Goal: Task Accomplishment & Management: Use online tool/utility

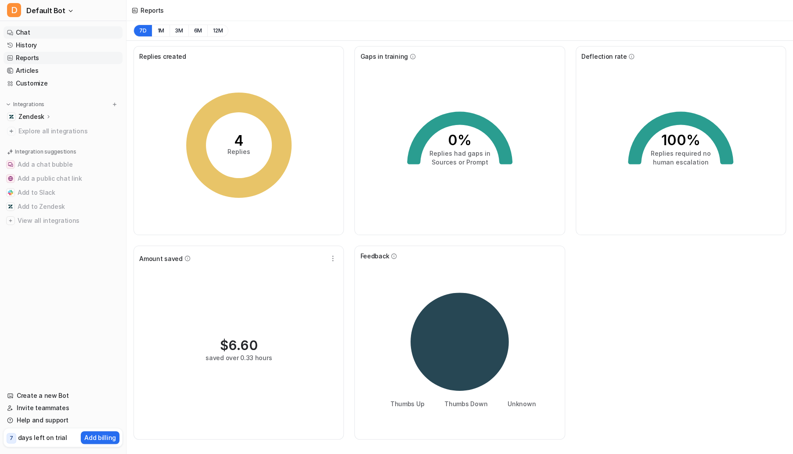
click at [28, 35] on link "Chat" at bounding box center [63, 32] width 119 height 12
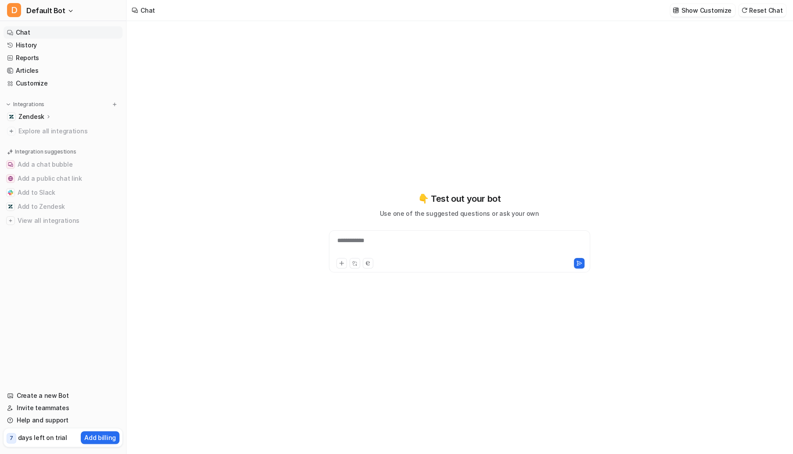
click at [36, 117] on p "Zendesk" at bounding box center [31, 116] width 26 height 9
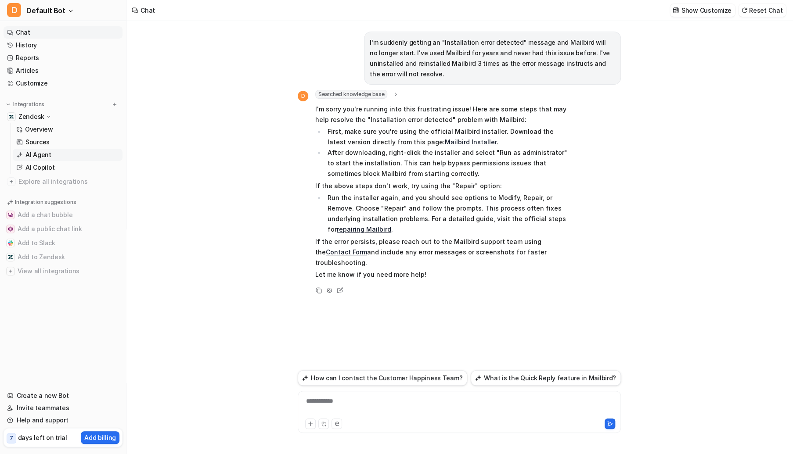
click at [43, 154] on p "AI Agent" at bounding box center [38, 155] width 26 height 9
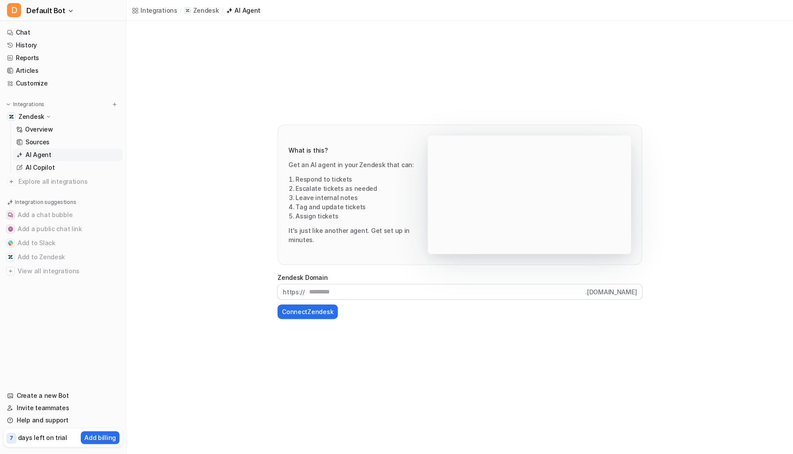
click at [364, 293] on input "text" at bounding box center [445, 291] width 281 height 15
type input "********"
click at [306, 313] on button "Connect Zendesk" at bounding box center [307, 312] width 60 height 14
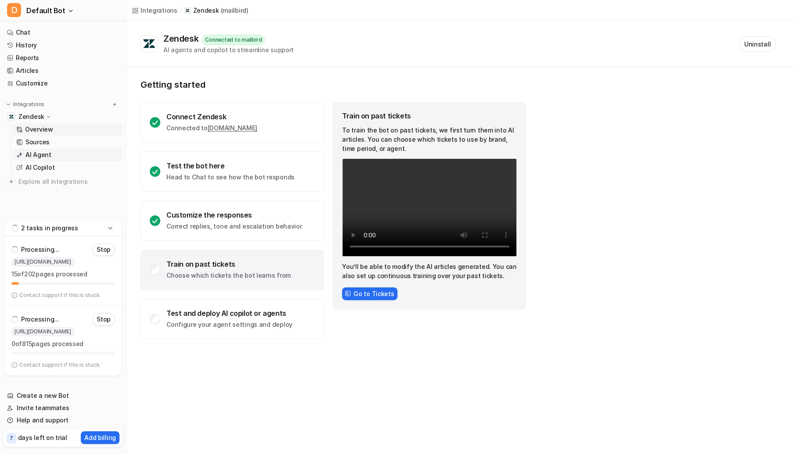
click at [35, 156] on p "AI Agent" at bounding box center [38, 155] width 26 height 9
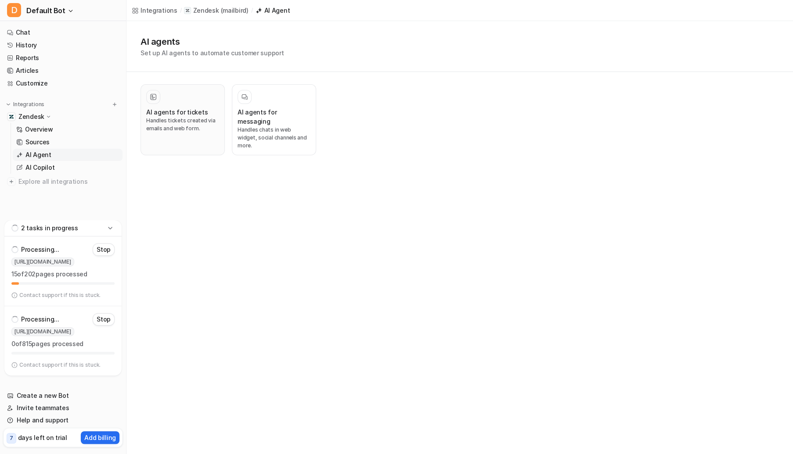
click at [185, 103] on div at bounding box center [182, 97] width 73 height 14
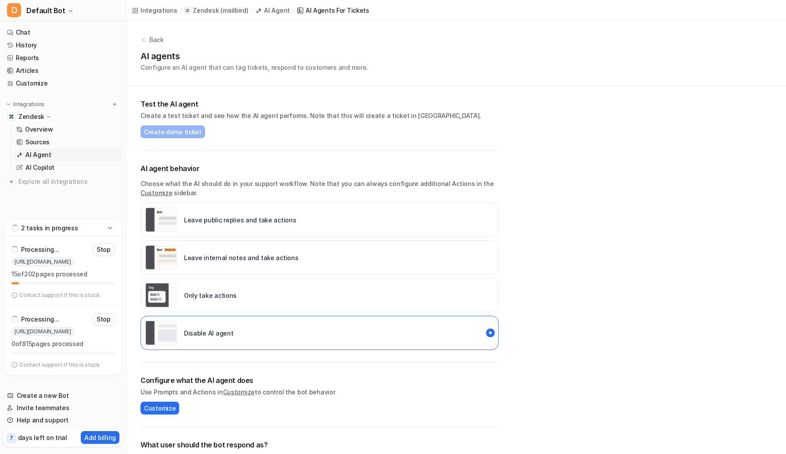
scroll to position [135, 0]
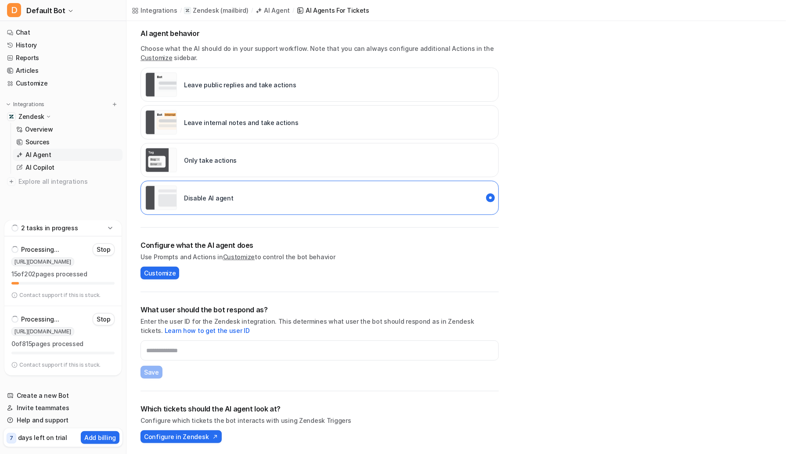
click at [238, 159] on div "Only take actions" at bounding box center [319, 160] width 358 height 34
click at [235, 191] on div "Disable AI agent" at bounding box center [319, 198] width 358 height 34
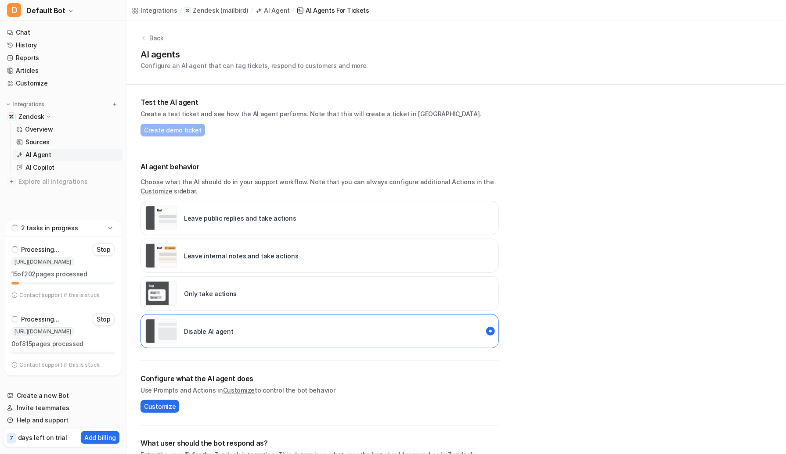
scroll to position [0, 0]
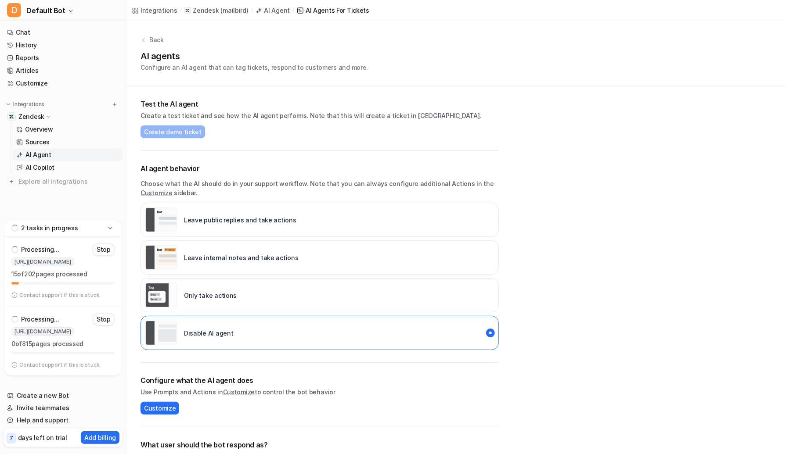
click at [209, 216] on p "Leave public replies and take actions" at bounding box center [240, 220] width 112 height 9
click at [225, 324] on div "Disable AI agent" at bounding box center [189, 333] width 88 height 25
click at [51, 130] on p "Overview" at bounding box center [39, 129] width 28 height 9
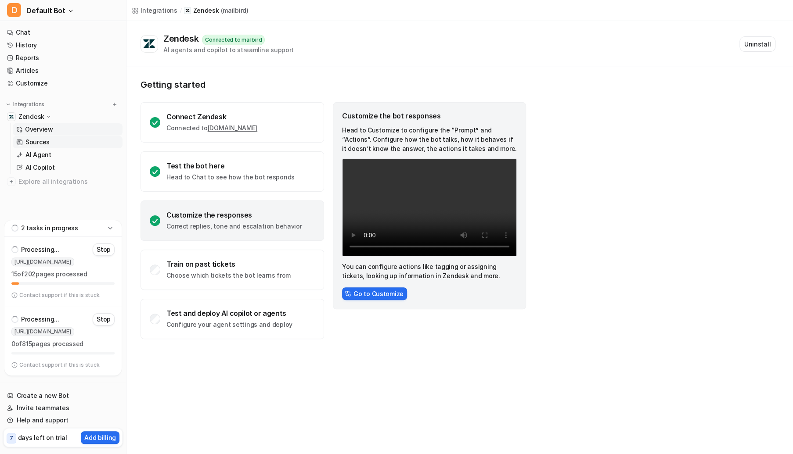
click at [51, 140] on link "Sources" at bounding box center [68, 142] width 110 height 12
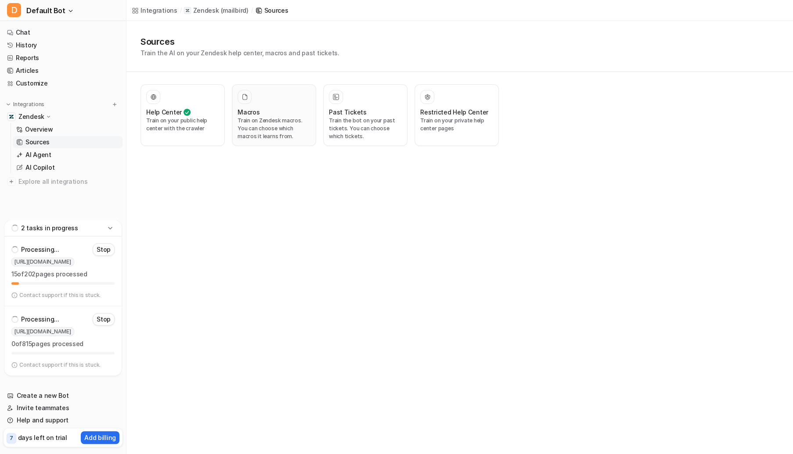
click at [273, 133] on p "Train on Zendesk macros. You can choose which macros it learns from." at bounding box center [274, 129] width 73 height 24
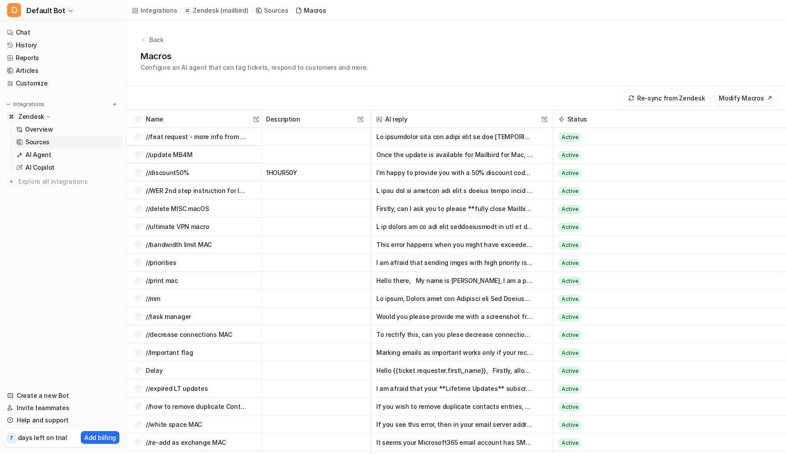
click at [582, 133] on button "Active" at bounding box center [660, 137] width 204 height 18
drag, startPoint x: 582, startPoint y: 133, endPoint x: 576, endPoint y: 47, distance: 86.7
click at [576, 47] on div "Back Macros Configure an AI agent that can tag tickets, respond to customers an…" at bounding box center [455, 53] width 659 height 65
click at [135, 176] on div "//discount50%" at bounding box center [192, 173] width 114 height 18
click at [135, 192] on span "//WER 2nd step instruction for less tech savvy" at bounding box center [196, 191] width 127 height 18
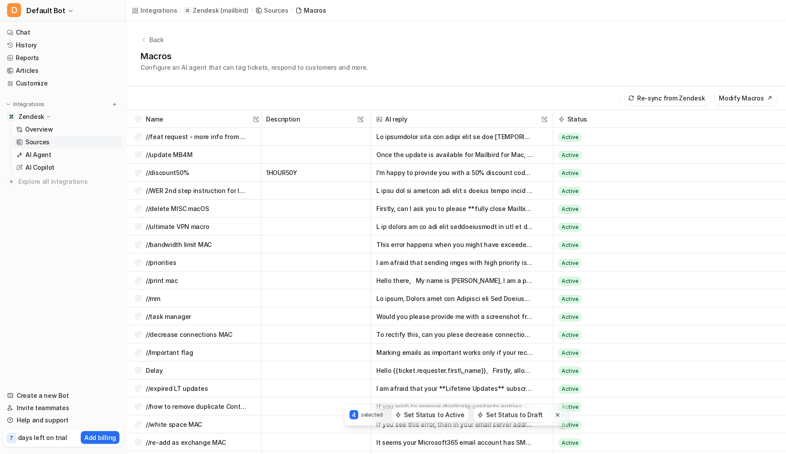
drag, startPoint x: 172, startPoint y: 192, endPoint x: 83, endPoint y: 201, distance: 90.0
click at [83, 201] on nav "Chat History Reports Articles Customize Integrations Zendesk Overview Sources A…" at bounding box center [63, 203] width 126 height 360
click at [578, 142] on button "Active" at bounding box center [660, 137] width 204 height 18
click at [731, 98] on button "Modify Macros" at bounding box center [746, 98] width 62 height 14
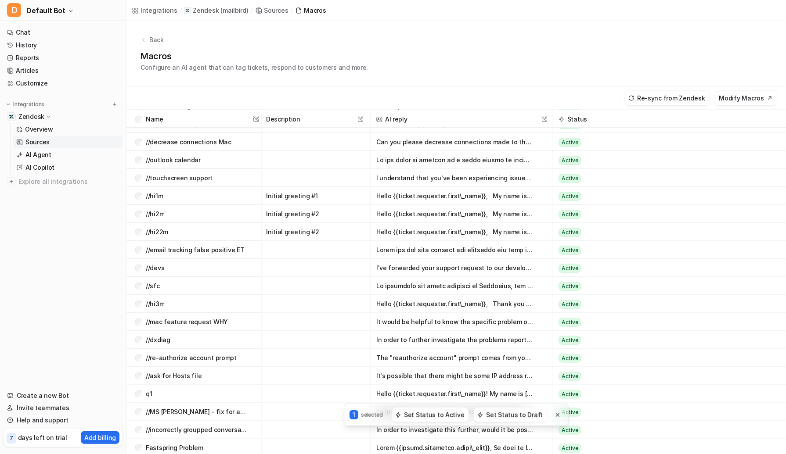
scroll to position [502, 0]
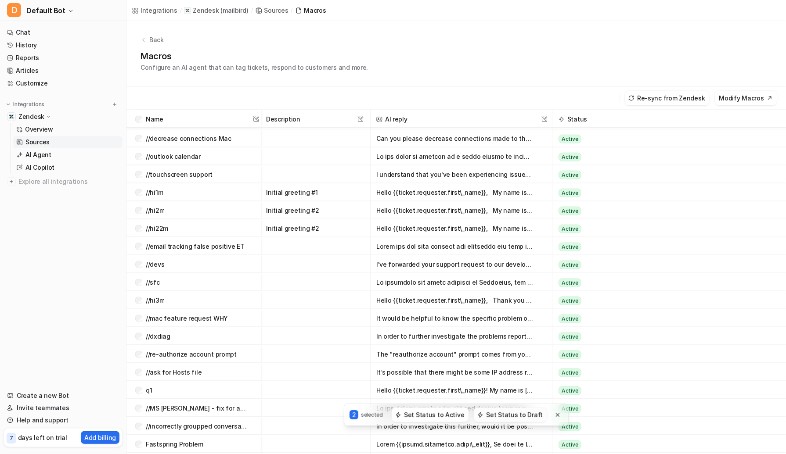
click at [502, 418] on button "Set Status to Draft" at bounding box center [510, 415] width 73 height 14
click at [132, 392] on div "q1" at bounding box center [193, 391] width 134 height 18
click at [496, 414] on button "Set Status to Draft" at bounding box center [510, 415] width 73 height 14
click at [34, 144] on p "Sources" at bounding box center [37, 142] width 24 height 9
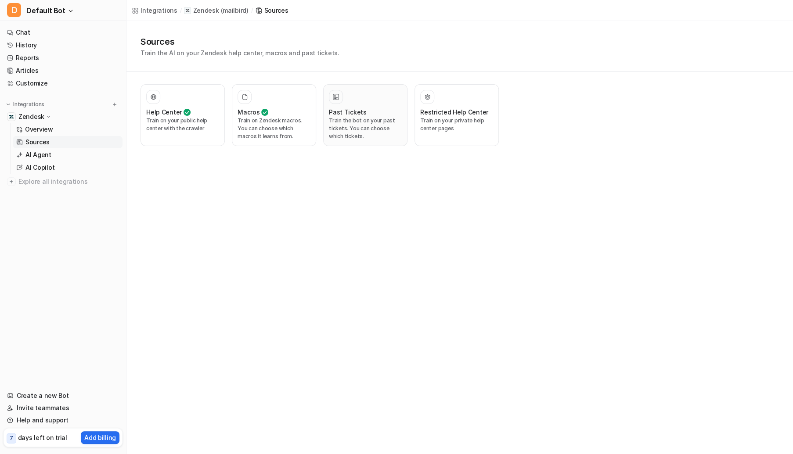
click at [329, 121] on p "Train the bot on your past tickets. You can choose which tickets." at bounding box center [365, 129] width 73 height 24
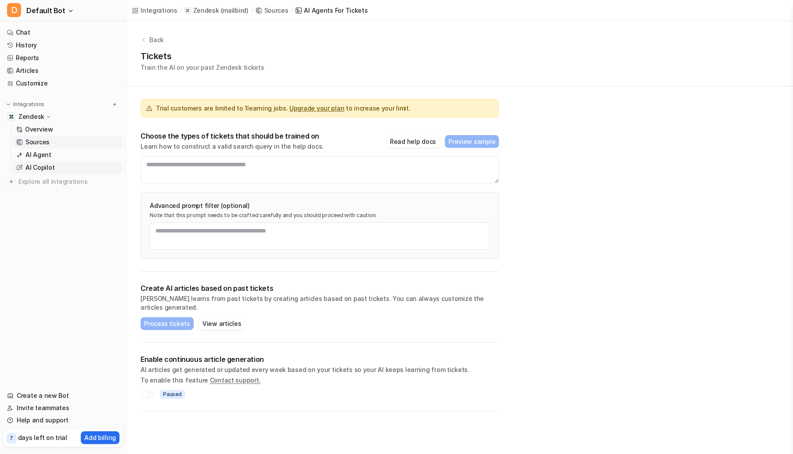
click at [35, 169] on p "AI Copilot" at bounding box center [39, 167] width 29 height 9
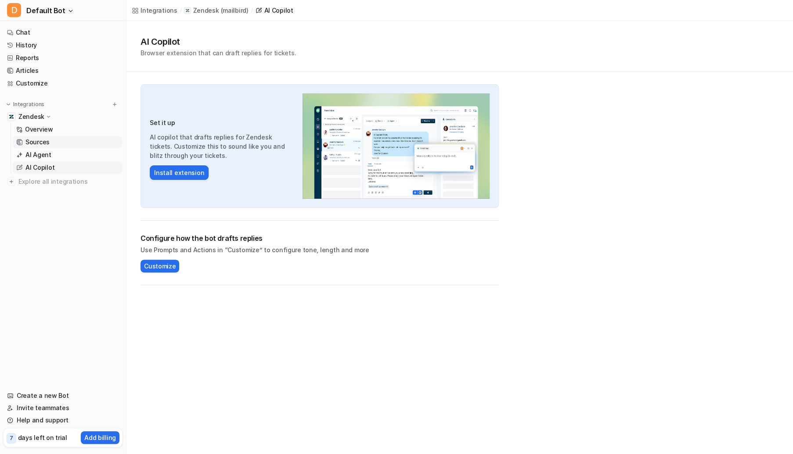
click at [50, 145] on link "Sources" at bounding box center [68, 142] width 110 height 12
click at [42, 144] on p "Sources" at bounding box center [37, 142] width 24 height 9
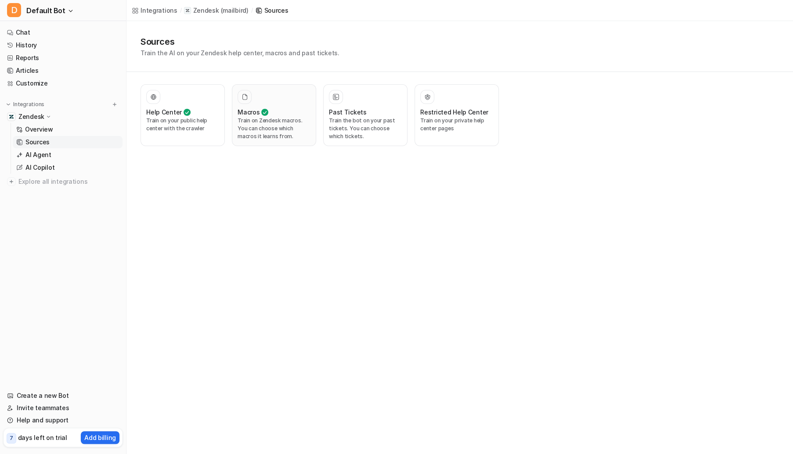
click at [270, 138] on p "Train on Zendesk macros. You can choose which macros it learns from." at bounding box center [274, 129] width 73 height 24
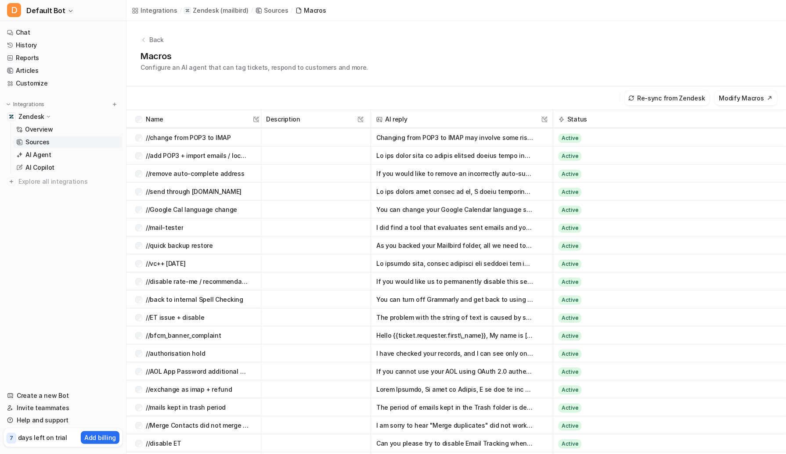
scroll to position [1603, 0]
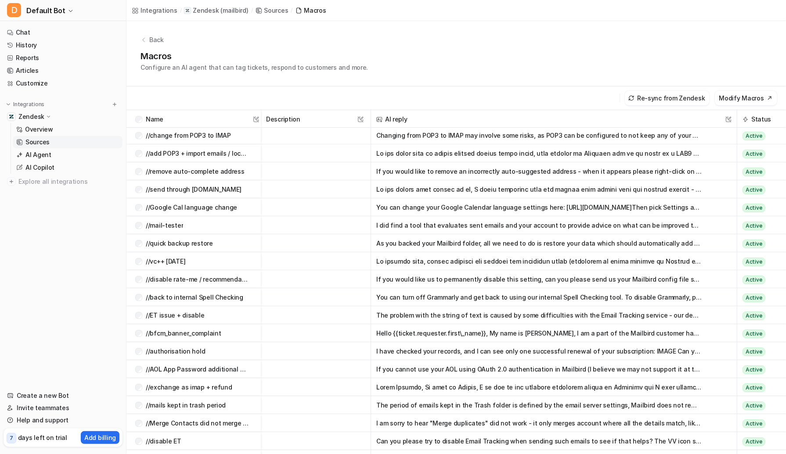
click at [735, 127] on div at bounding box center [734, 118] width 4 height 17
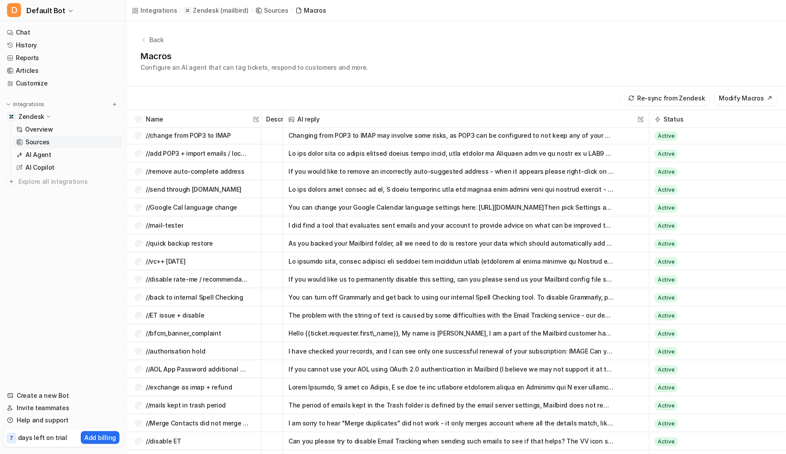
click at [278, 126] on div at bounding box center [280, 118] width 4 height 17
click at [671, 133] on span "Active" at bounding box center [666, 136] width 23 height 9
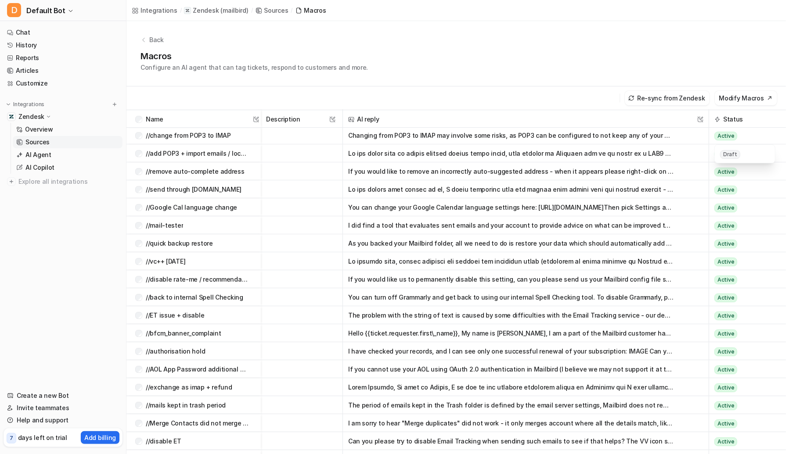
click at [341, 127] on div at bounding box center [340, 118] width 4 height 17
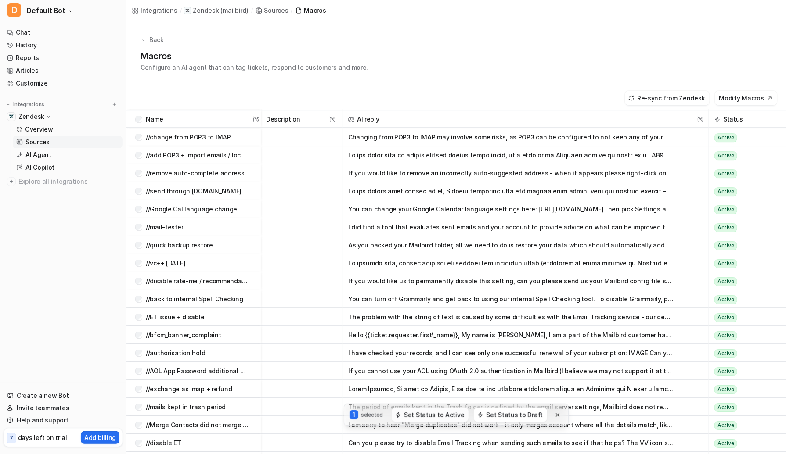
click at [443, 416] on button "Set Status to Active" at bounding box center [430, 415] width 77 height 14
click at [136, 140] on div "//change from POP3 to IMAP" at bounding box center [192, 137] width 114 height 18
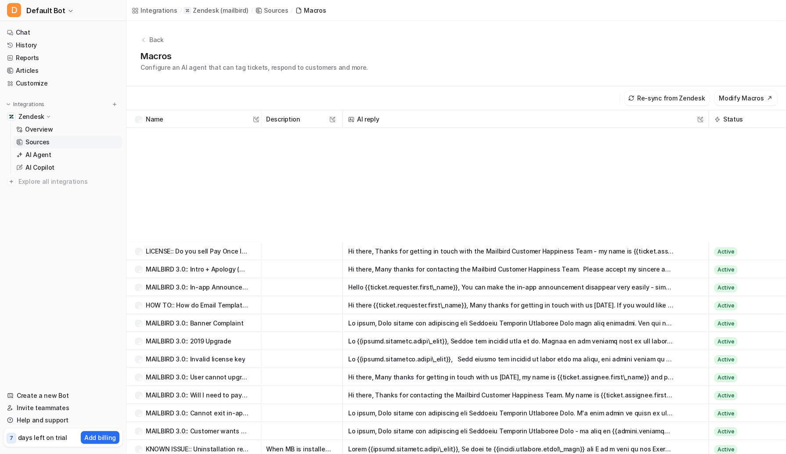
scroll to position [5431, 0]
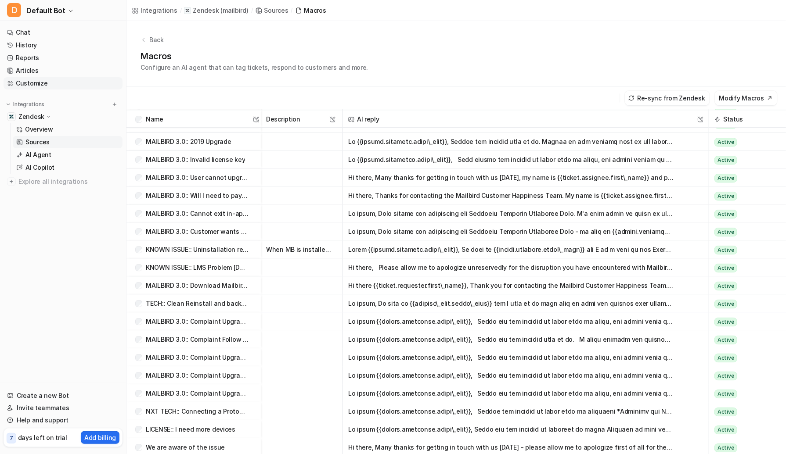
click at [40, 83] on link "Customize" at bounding box center [63, 83] width 119 height 12
click at [40, 72] on link "Articles" at bounding box center [63, 71] width 119 height 12
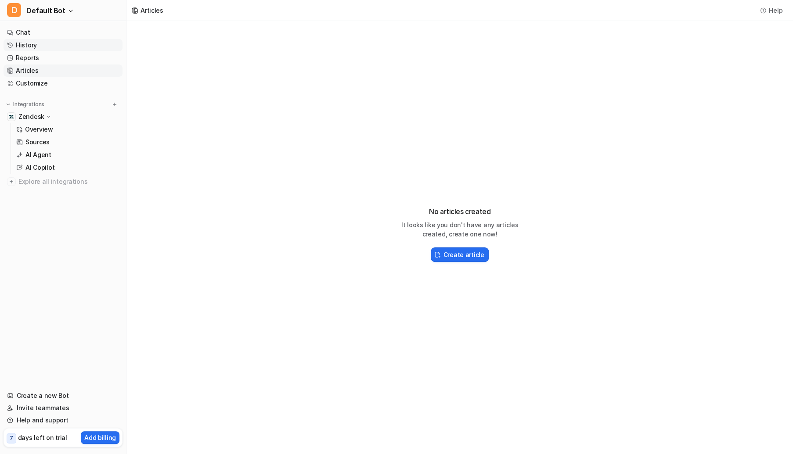
click at [40, 43] on link "History" at bounding box center [63, 45] width 119 height 12
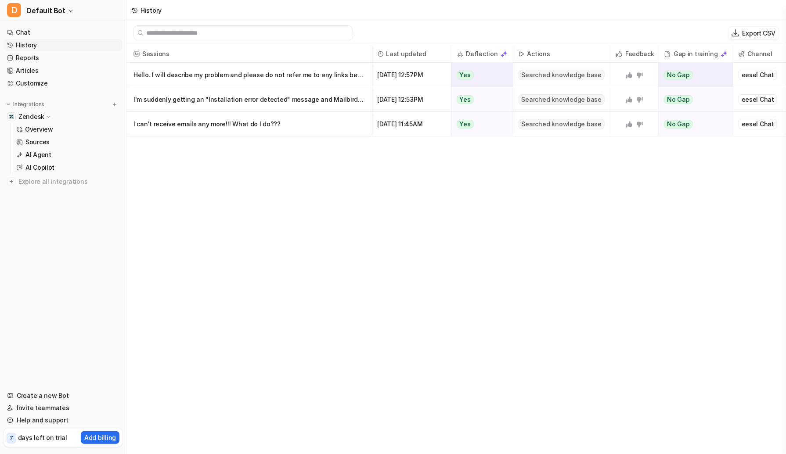
click at [328, 79] on p "Hello. I will describe my problem and please do not refer me to any links becaus" at bounding box center [248, 75] width 231 height 25
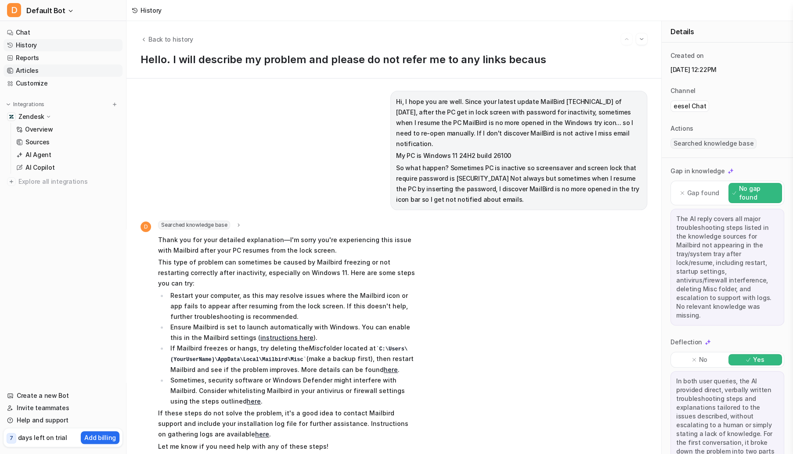
click at [29, 71] on link "Articles" at bounding box center [63, 71] width 119 height 12
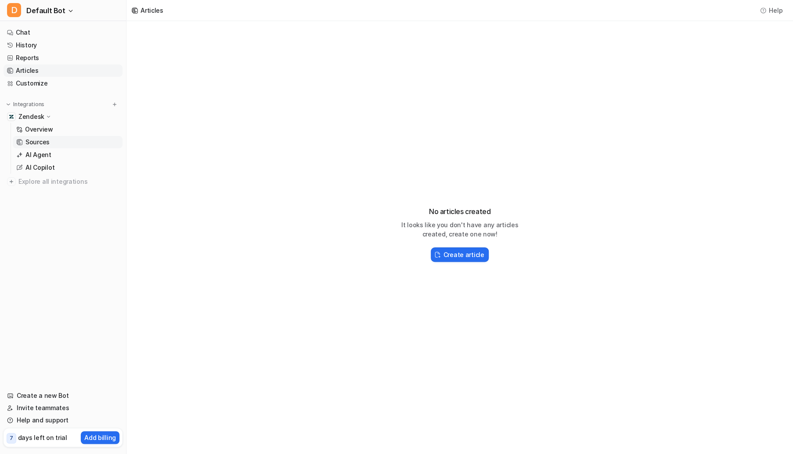
click at [40, 147] on link "Sources" at bounding box center [68, 142] width 110 height 12
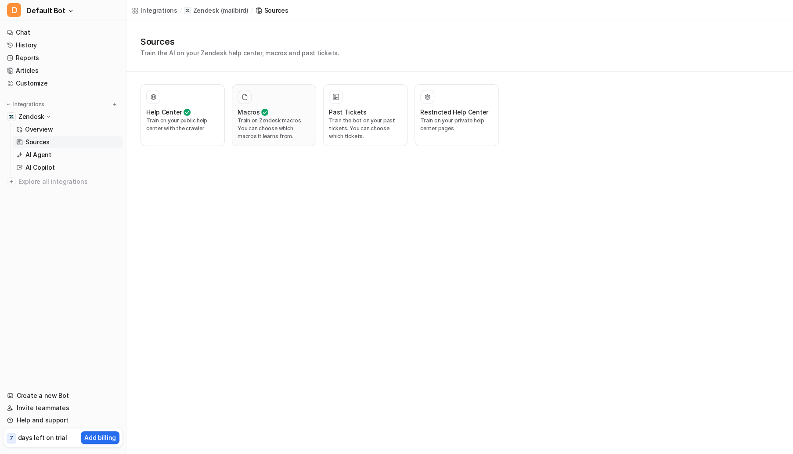
click at [279, 134] on p "Train on Zendesk macros. You can choose which macros it learns from." at bounding box center [274, 129] width 73 height 24
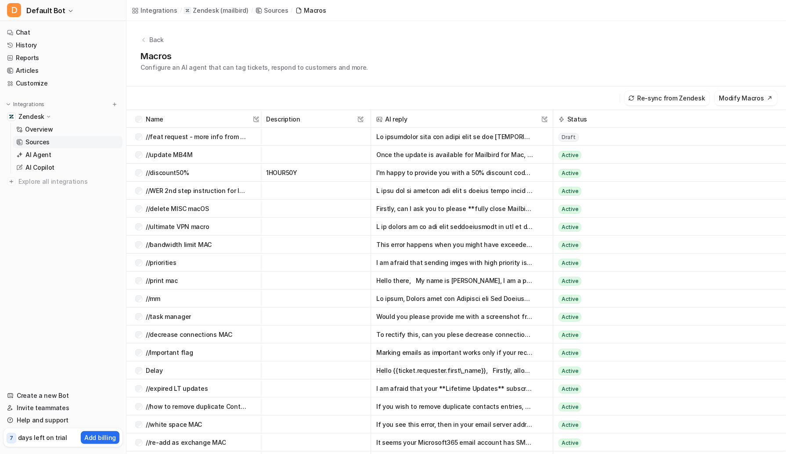
drag, startPoint x: 553, startPoint y: 117, endPoint x: 628, endPoint y: 119, distance: 74.7
click at [628, 119] on div "Status" at bounding box center [669, 119] width 233 height 18
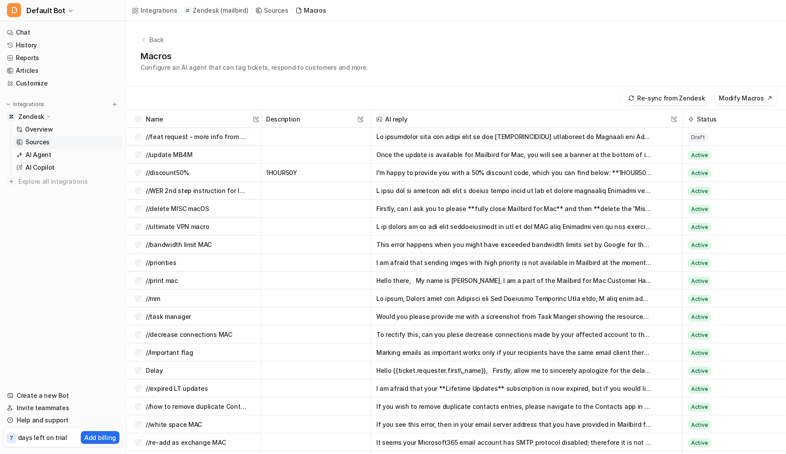
click at [678, 119] on div at bounding box center [680, 118] width 4 height 17
click at [49, 32] on link "Chat" at bounding box center [63, 32] width 119 height 12
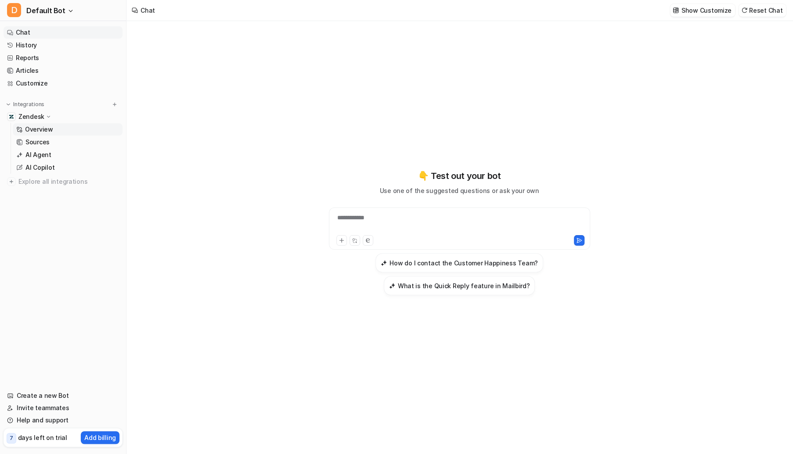
click at [42, 131] on p "Overview" at bounding box center [39, 129] width 28 height 9
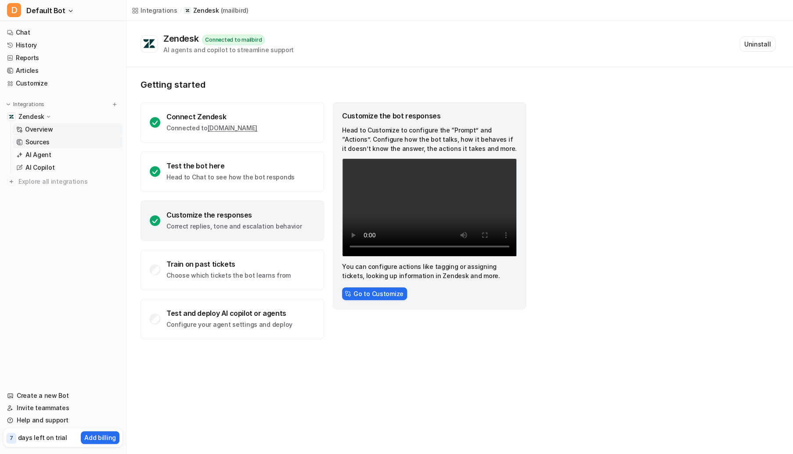
click at [57, 147] on link "Sources" at bounding box center [68, 142] width 110 height 12
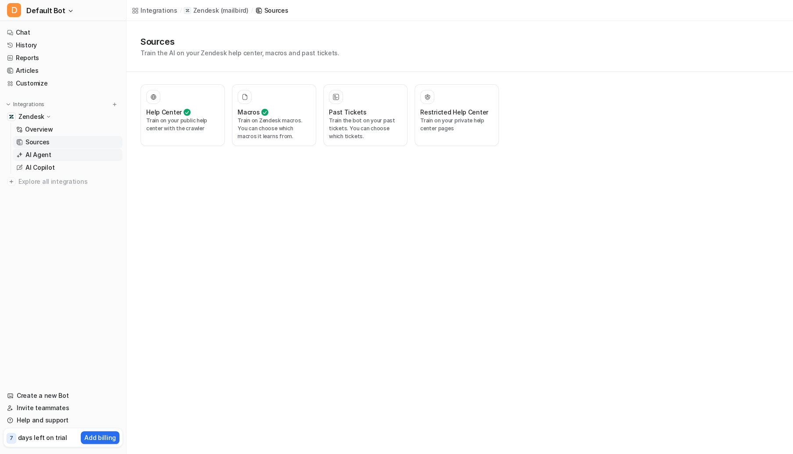
click at [47, 154] on p "AI Agent" at bounding box center [38, 155] width 26 height 9
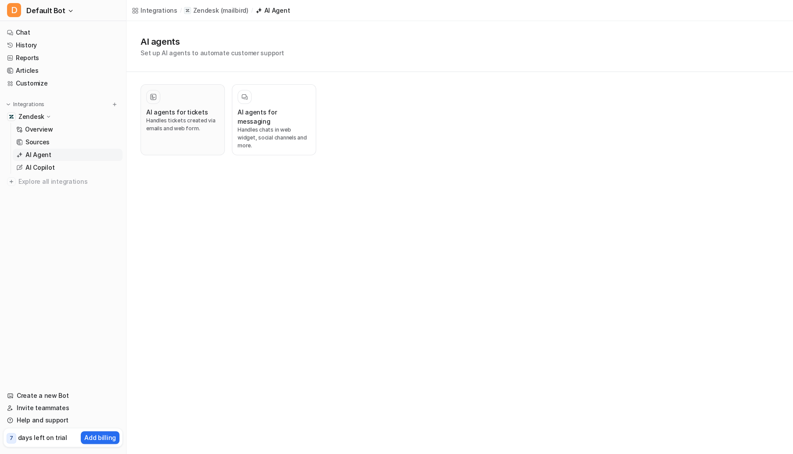
click at [186, 130] on p "Handles tickets created via emails and web form." at bounding box center [182, 125] width 73 height 16
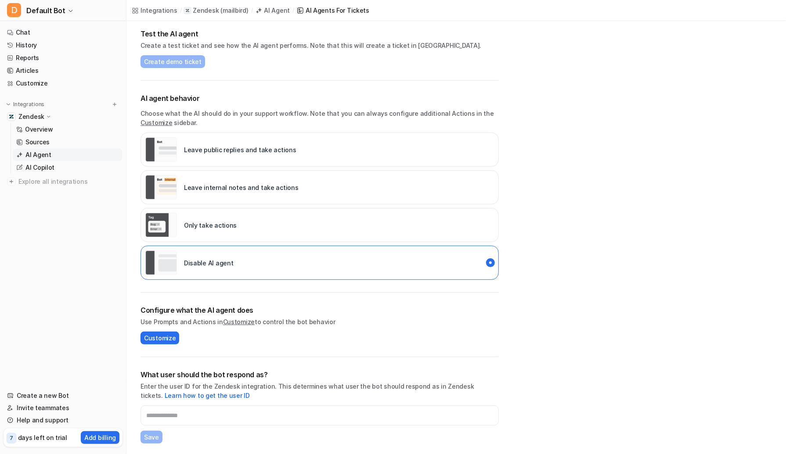
scroll to position [135, 0]
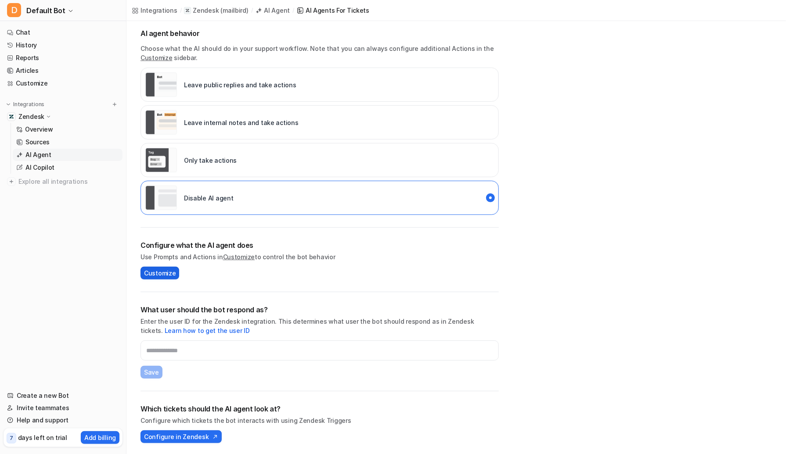
click at [153, 274] on span "Customize" at bounding box center [160, 273] width 32 height 9
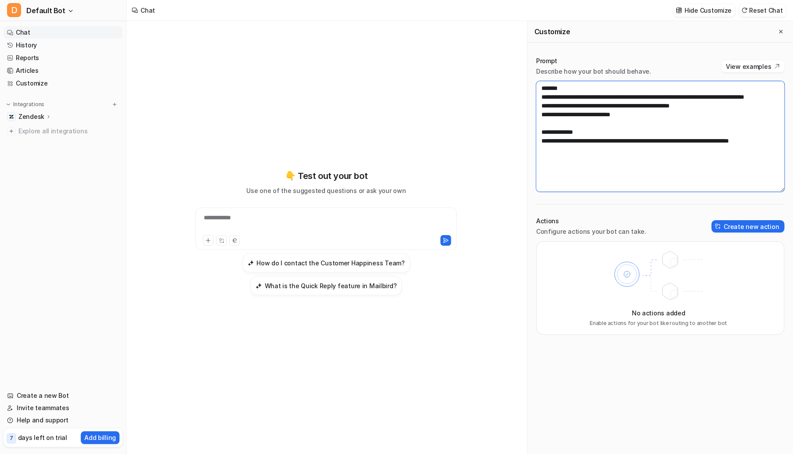
click at [592, 107] on textarea "**********" at bounding box center [660, 136] width 248 height 111
click at [666, 124] on textarea "**********" at bounding box center [660, 136] width 248 height 111
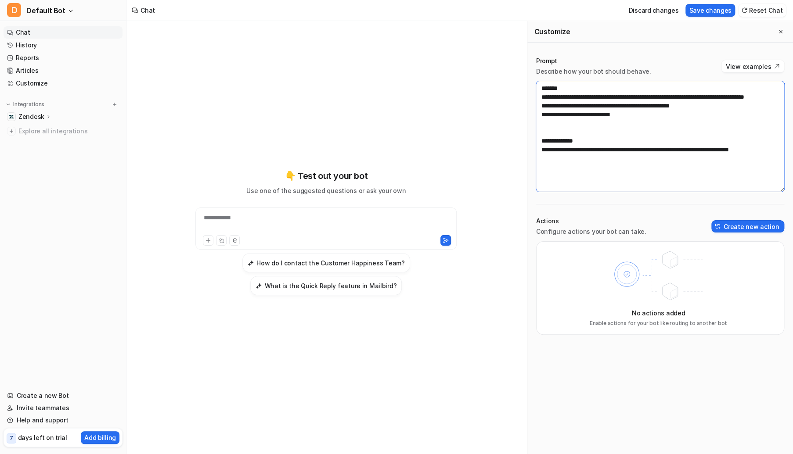
type textarea "**********"
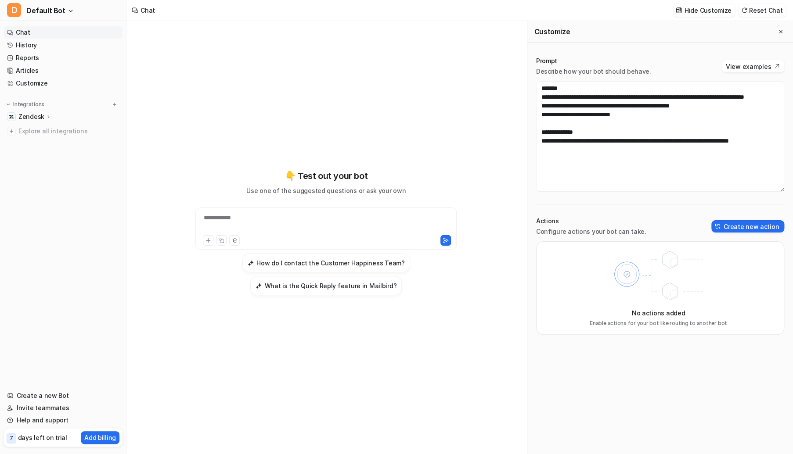
click at [277, 218] on div "**********" at bounding box center [326, 223] width 257 height 20
paste div
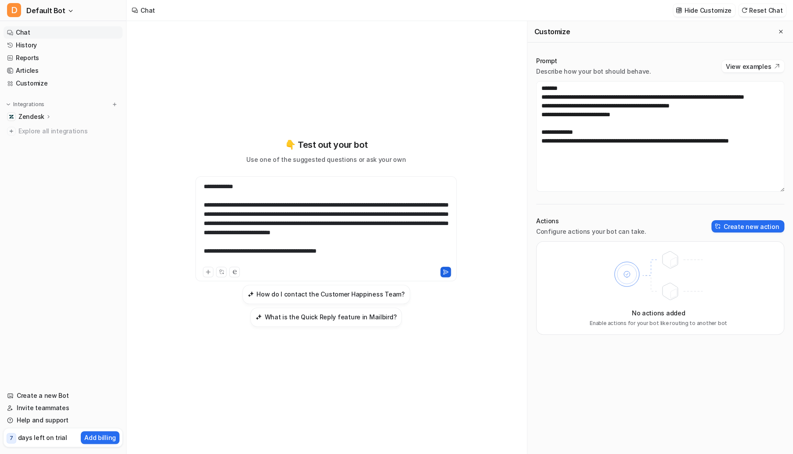
click at [448, 270] on icon at bounding box center [446, 272] width 6 height 6
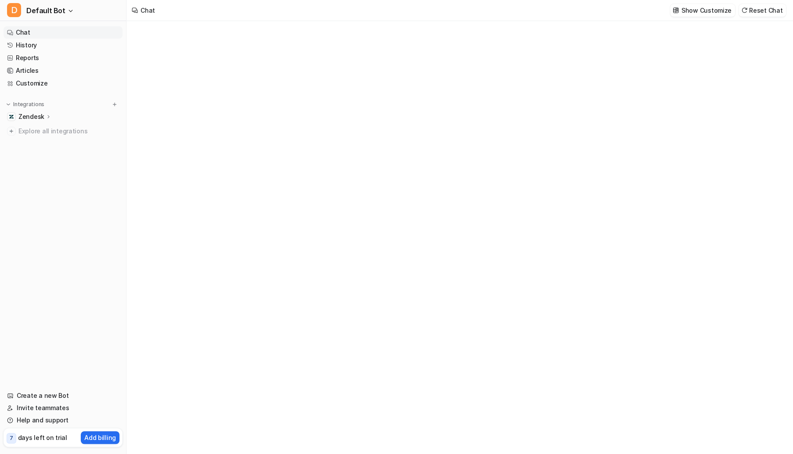
type textarea "**********"
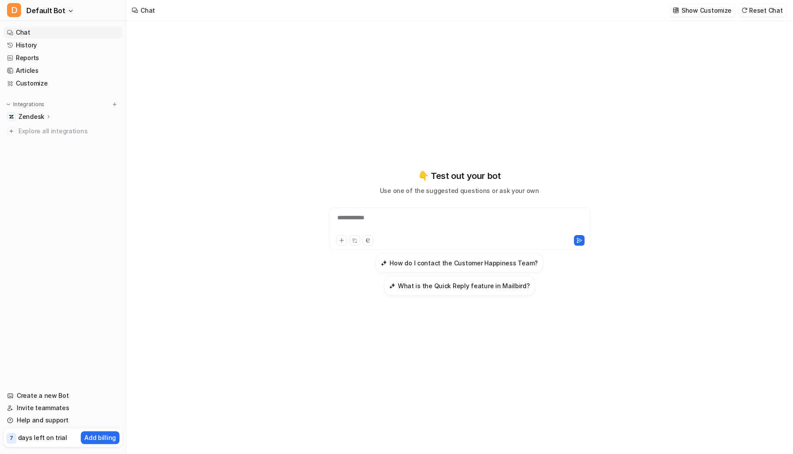
click at [406, 220] on div "**********" at bounding box center [459, 223] width 257 height 20
paste div
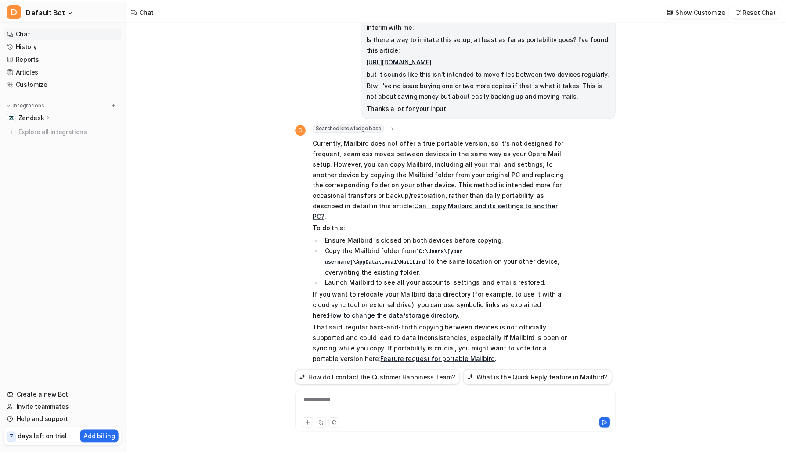
scroll to position [170, 0]
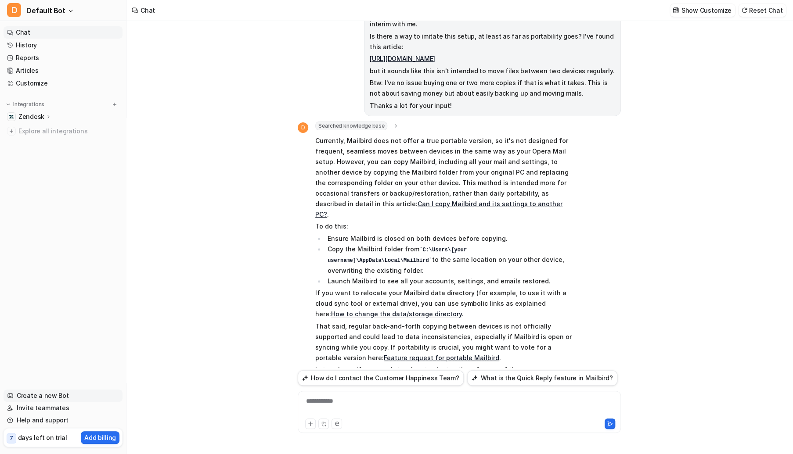
click at [53, 395] on link "Create a new Bot" at bounding box center [63, 396] width 119 height 12
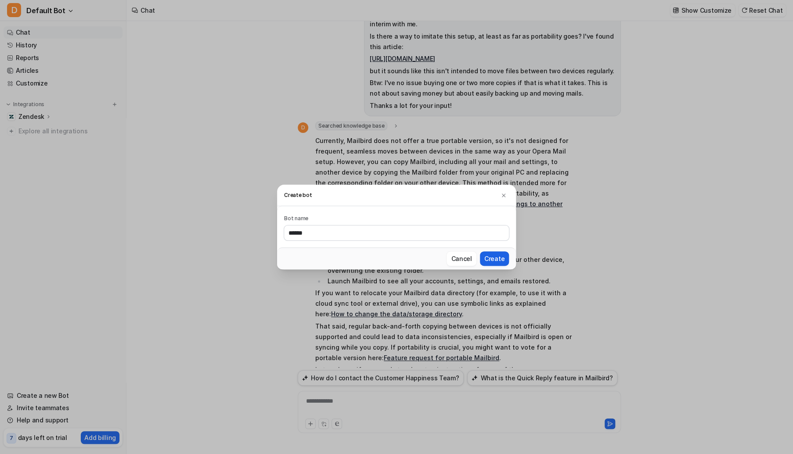
type input "******"
click at [494, 258] on button "Create" at bounding box center [494, 259] width 29 height 14
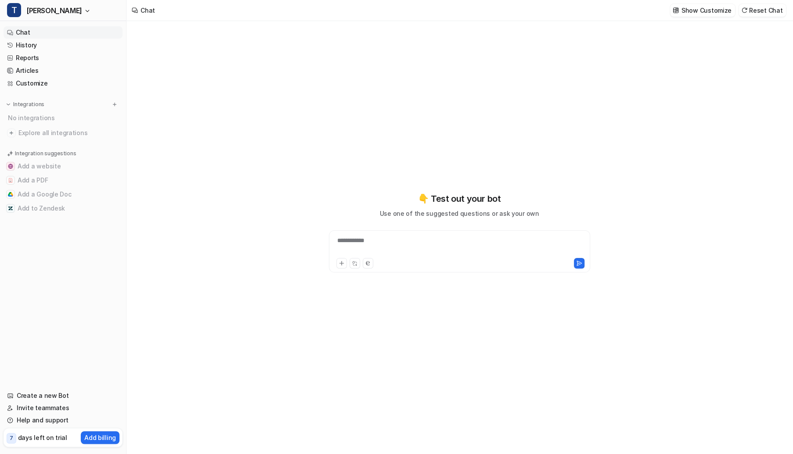
type textarea "**********"
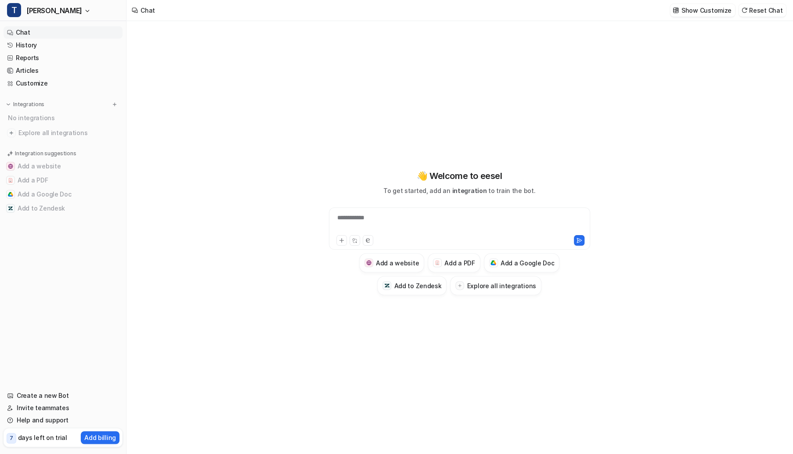
click at [18, 28] on link "Chat" at bounding box center [63, 32] width 119 height 12
click at [38, 85] on link "Customize" at bounding box center [63, 83] width 119 height 12
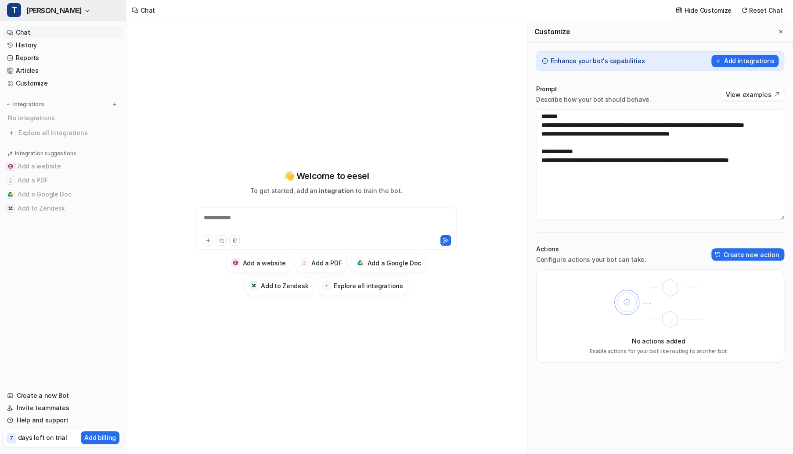
click at [53, 15] on button "[PERSON_NAME]" at bounding box center [63, 10] width 126 height 21
click at [54, 33] on div "D Default Bot" at bounding box center [34, 33] width 45 height 9
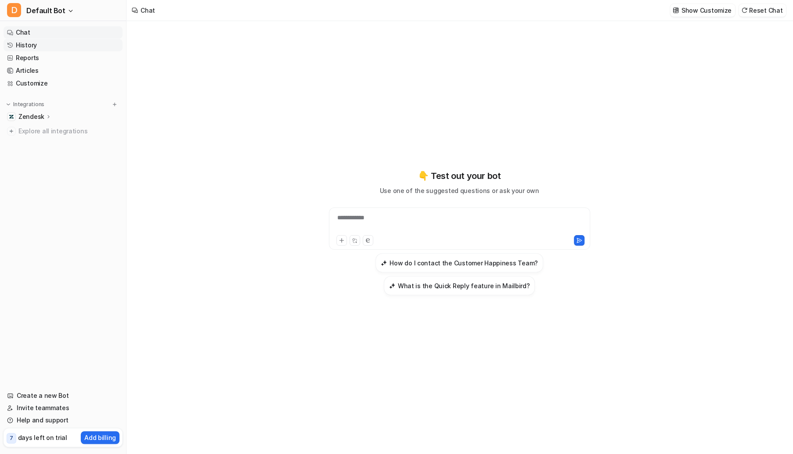
click at [29, 44] on link "History" at bounding box center [63, 45] width 119 height 12
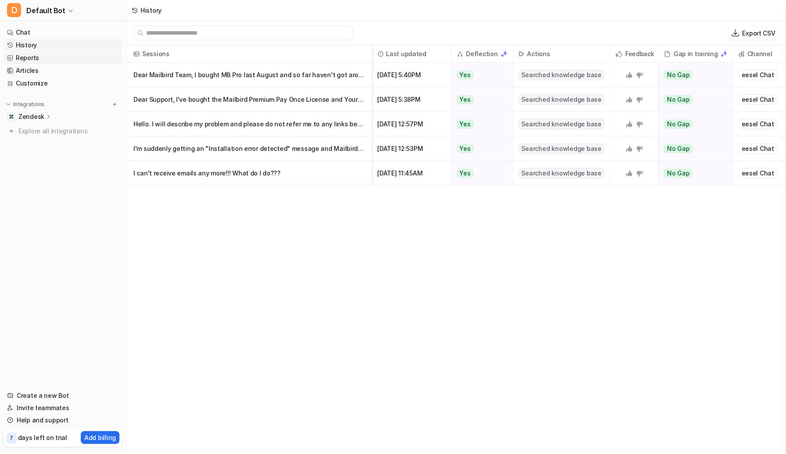
click at [41, 56] on link "Reports" at bounding box center [63, 58] width 119 height 12
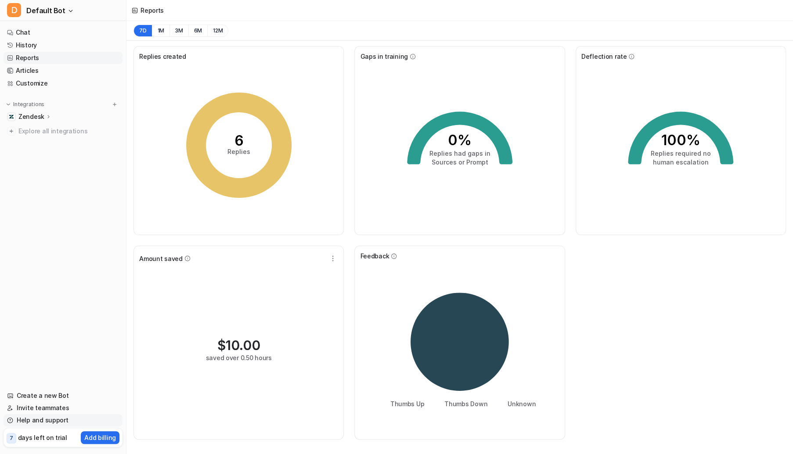
click at [57, 422] on link "Help and support" at bounding box center [63, 420] width 119 height 12
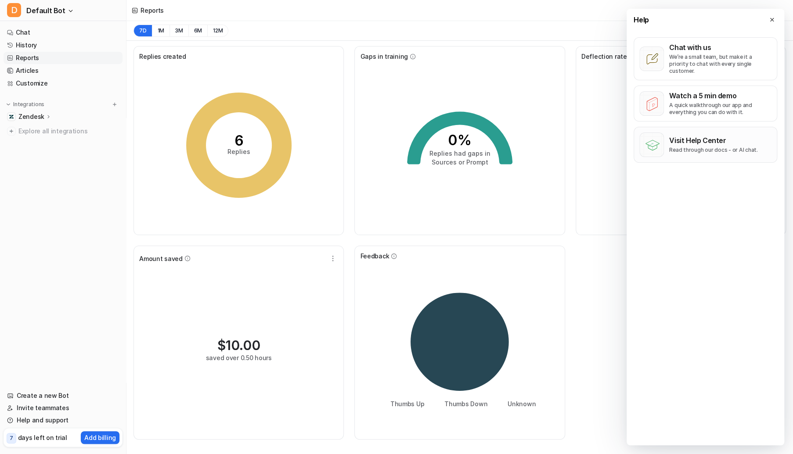
click at [706, 147] on p "Read through our docs - or AI chat." at bounding box center [713, 150] width 89 height 7
click at [26, 117] on p "Zendesk" at bounding box center [31, 116] width 26 height 9
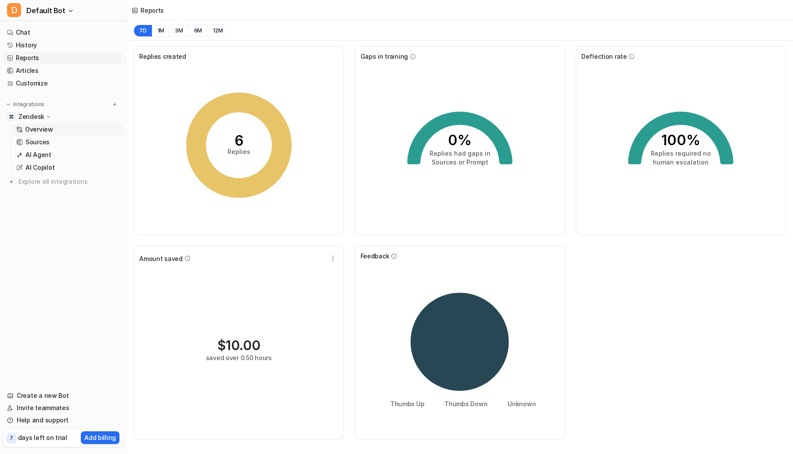
click at [31, 132] on p "Overview" at bounding box center [39, 129] width 28 height 9
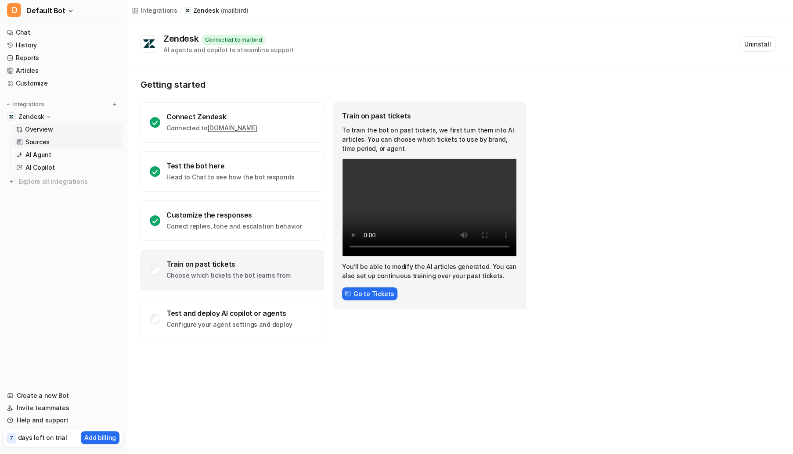
click at [40, 145] on p "Sources" at bounding box center [37, 142] width 24 height 9
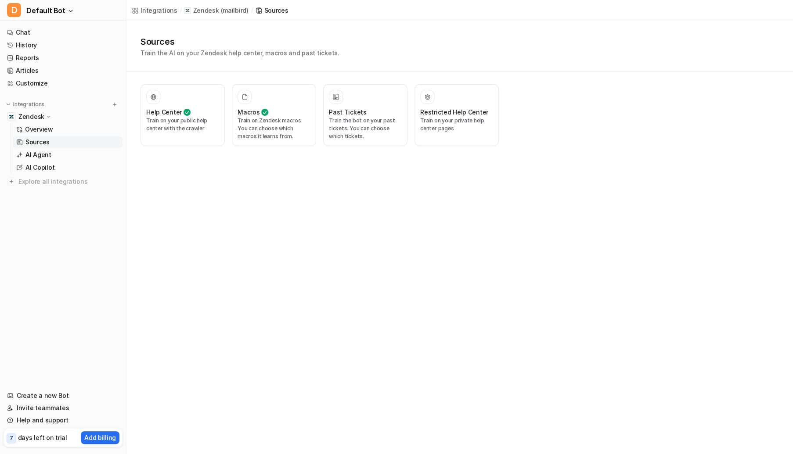
drag, startPoint x: 360, startPoint y: 122, endPoint x: 330, endPoint y: 284, distance: 163.9
click at [330, 284] on div "Integrations / Zendesk ( mailbird ) / Sources Sources Train the AI on your Zend…" at bounding box center [396, 227] width 793 height 454
click at [282, 110] on div "Macros" at bounding box center [274, 112] width 73 height 9
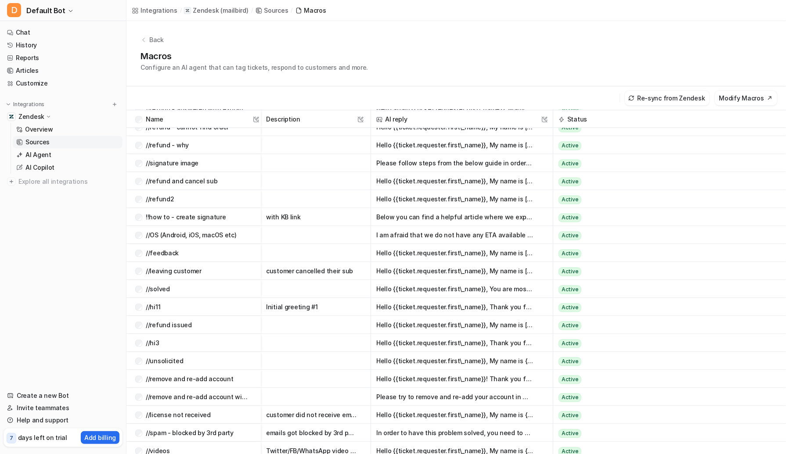
scroll to position [3070, 0]
